Goal: Task Accomplishment & Management: Manage account settings

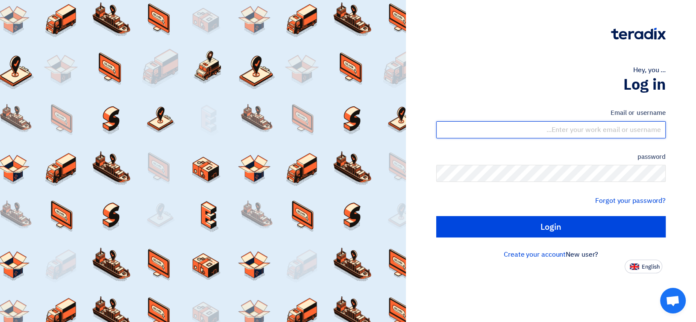
click at [605, 130] on input "text" at bounding box center [550, 129] width 229 height 17
type input "[EMAIL_ADDRESS][DOMAIN_NAME]"
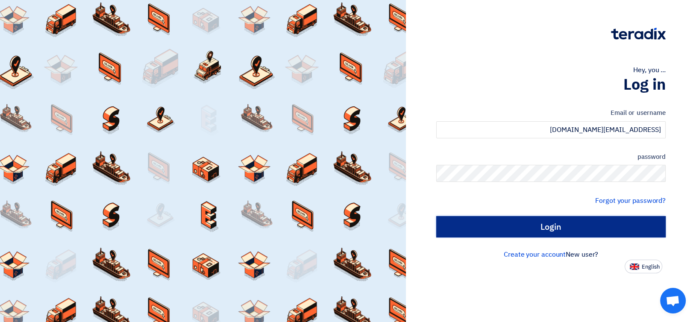
click at [599, 226] on input "Login" at bounding box center [550, 226] width 229 height 21
type input "Sign in"
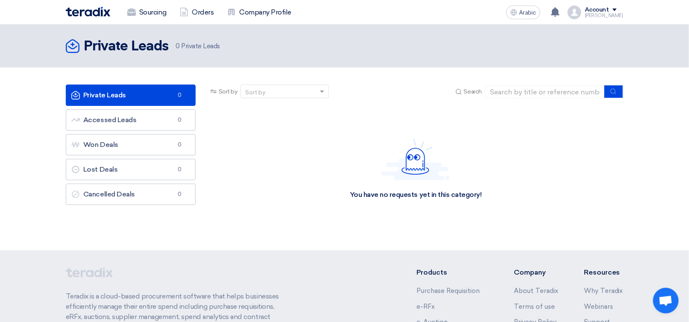
click at [618, 13] on div "[PERSON_NAME]" at bounding box center [604, 15] width 38 height 5
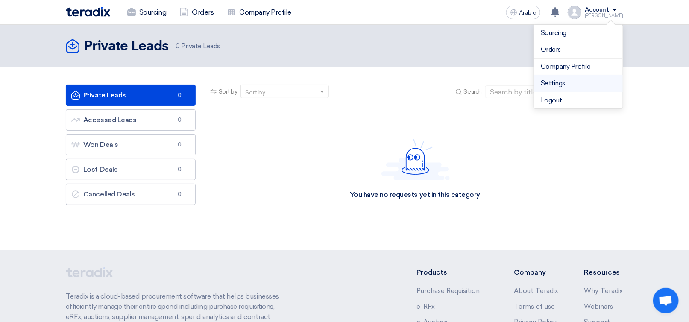
click at [561, 79] on font "Settings" at bounding box center [553, 83] width 24 height 8
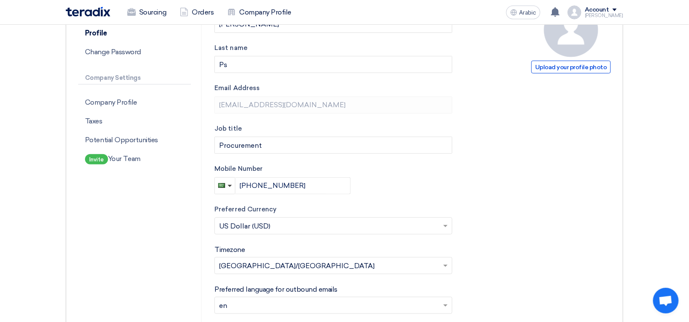
scroll to position [128, 0]
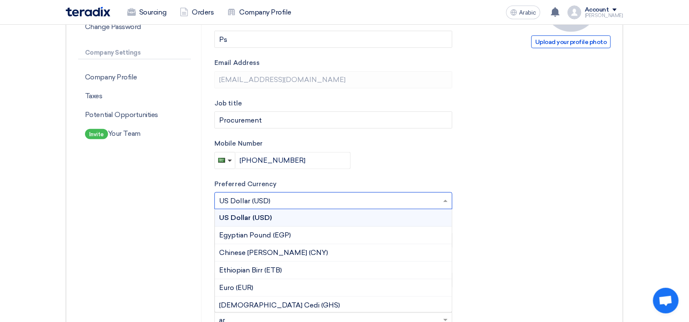
click at [295, 202] on input "text" at bounding box center [329, 202] width 220 height 14
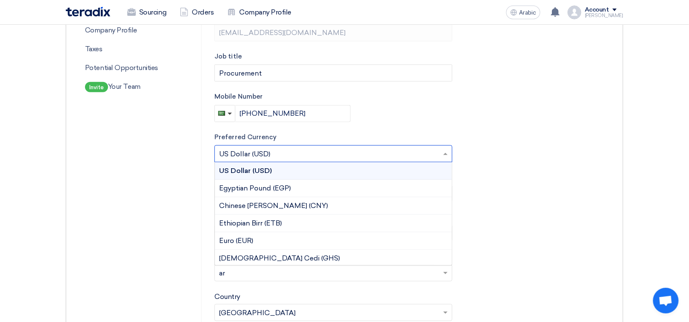
scroll to position [256, 0]
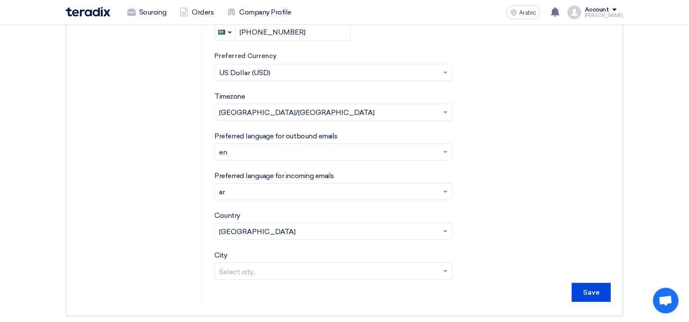
click at [619, 122] on div "Account settings Profile Change Password Company Settings Company Profile Taxes…" at bounding box center [345, 75] width 558 height 481
click at [354, 118] on input "text" at bounding box center [329, 113] width 220 height 14
click at [596, 96] on form "Upload your profile photo First name [PERSON_NAME] Last name Ps Email Address […" at bounding box center [412, 75] width 396 height 453
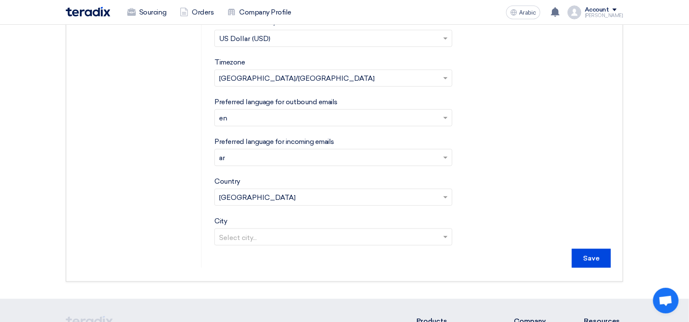
scroll to position [342, 0]
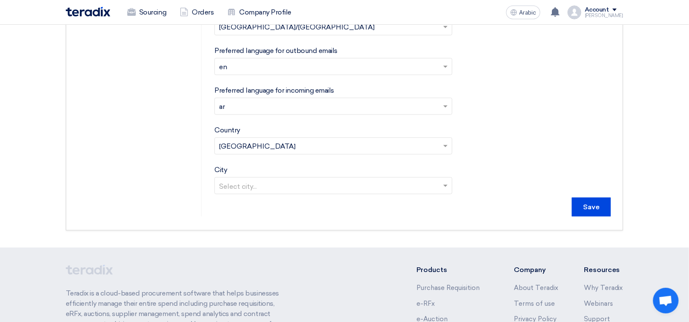
click at [302, 183] on input "text" at bounding box center [329, 187] width 220 height 14
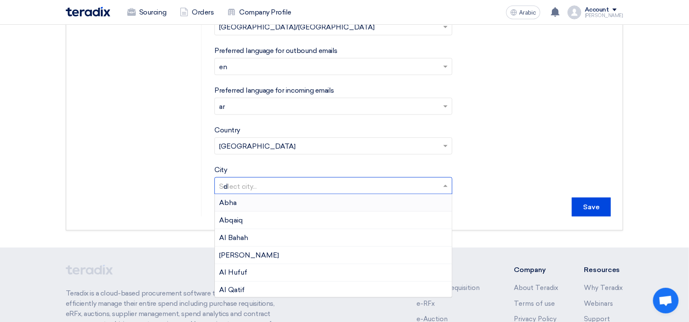
type input "da"
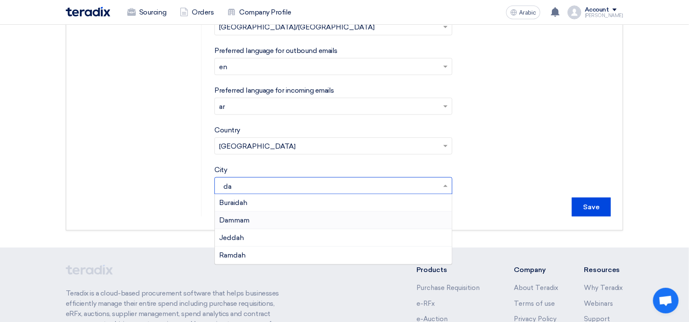
click at [266, 220] on div "Dammam" at bounding box center [333, 221] width 237 height 18
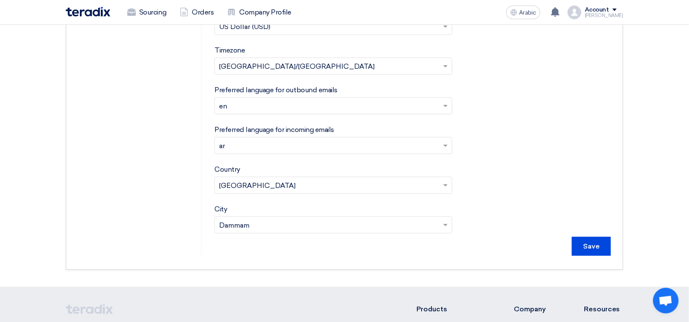
scroll to position [256, 0]
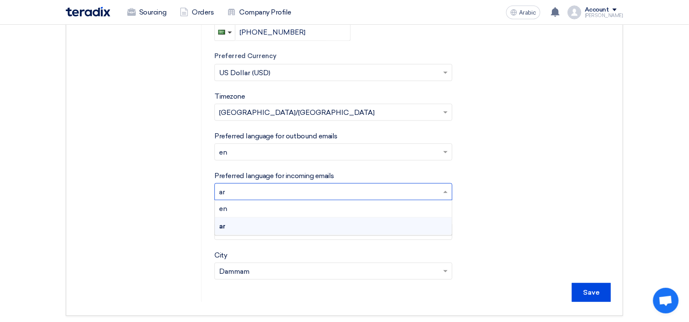
click at [442, 195] on span at bounding box center [446, 192] width 11 height 10
click at [397, 208] on div "en" at bounding box center [333, 209] width 237 height 18
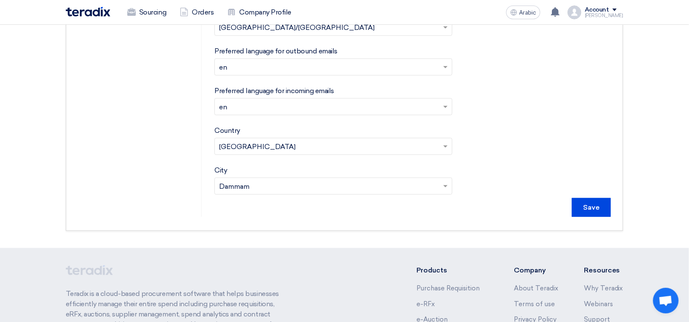
scroll to position [342, 0]
click at [591, 206] on input "Save" at bounding box center [591, 207] width 39 height 19
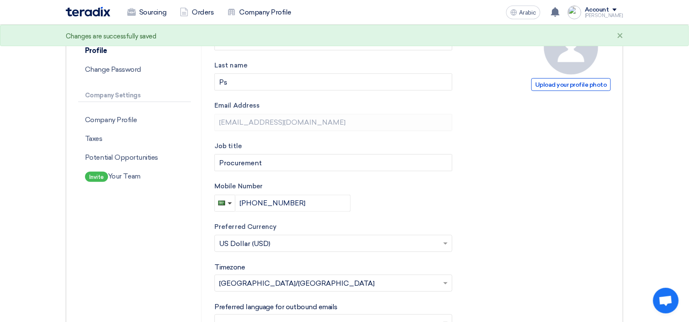
scroll to position [43, 0]
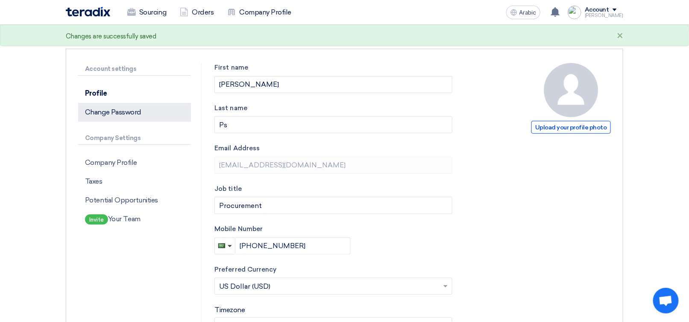
click at [121, 115] on font "Change Password" at bounding box center [113, 112] width 56 height 8
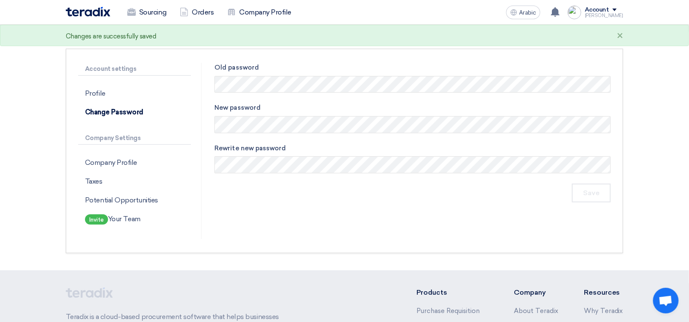
click at [259, 133] on form "Old password New password Rewrite new password Save" at bounding box center [412, 118] width 396 height 111
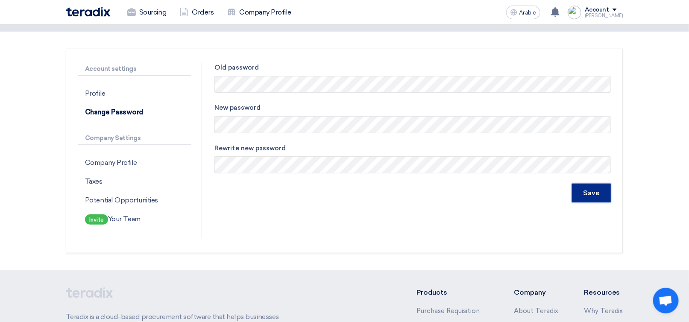
click at [579, 193] on input "Save" at bounding box center [591, 193] width 39 height 19
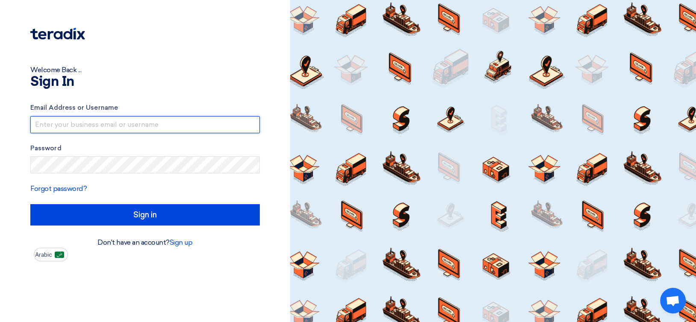
click at [112, 125] on input "text" at bounding box center [144, 124] width 229 height 17
type input "[EMAIL_ADDRESS][DOMAIN_NAME]"
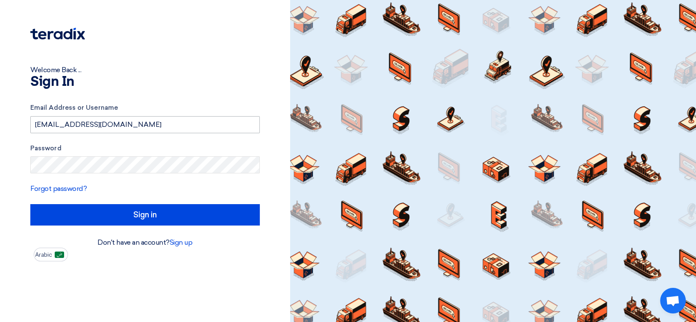
click at [30, 204] on input "Sign in" at bounding box center [144, 214] width 229 height 21
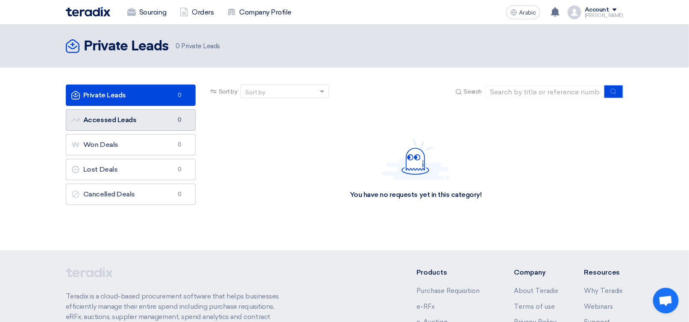
click at [153, 117] on link "Accessed Leads Accessed Leads 0" at bounding box center [131, 119] width 130 height 21
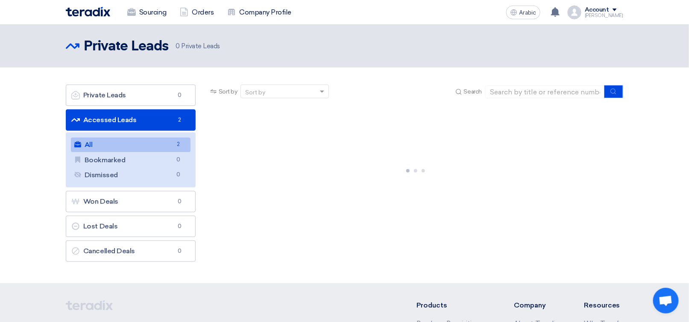
click at [120, 144] on link "All All 2" at bounding box center [131, 145] width 120 height 15
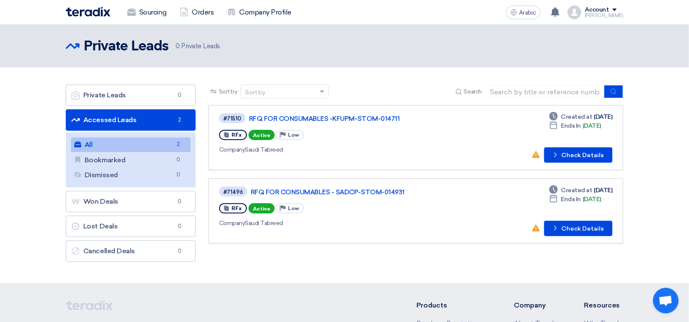
click at [98, 16] on img at bounding box center [88, 12] width 44 height 10
